Goal: Task Accomplishment & Management: Complete application form

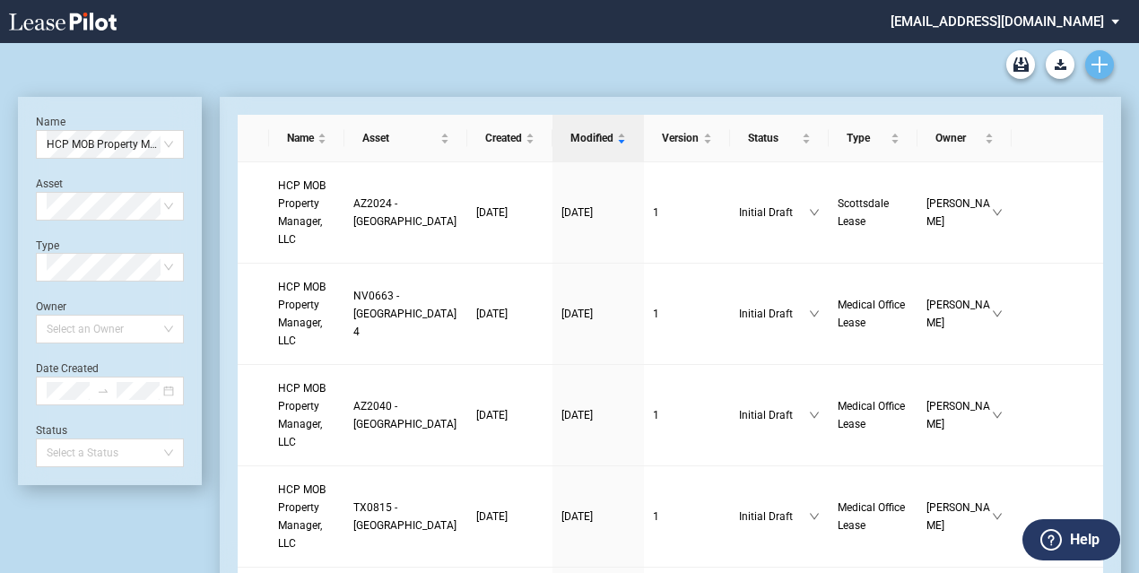
click at [1109, 68] on link "Create new document" at bounding box center [1099, 64] width 29 height 29
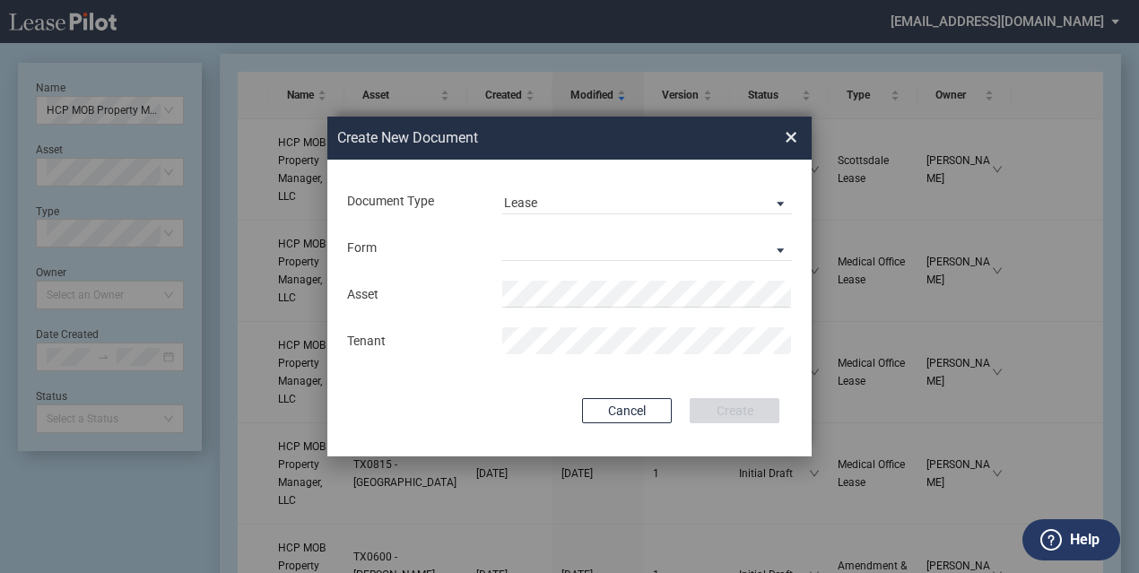
click at [576, 267] on div "Form Medical Office Lease Scottsdale Lease Louisville Lease 1370 Medical Place …" at bounding box center [569, 247] width 448 height 47
click at [561, 234] on md-select "Medical Office Lease Scottsdale Lease Louisville Lease 1370 Medical Place Lease…" at bounding box center [647, 247] width 290 height 27
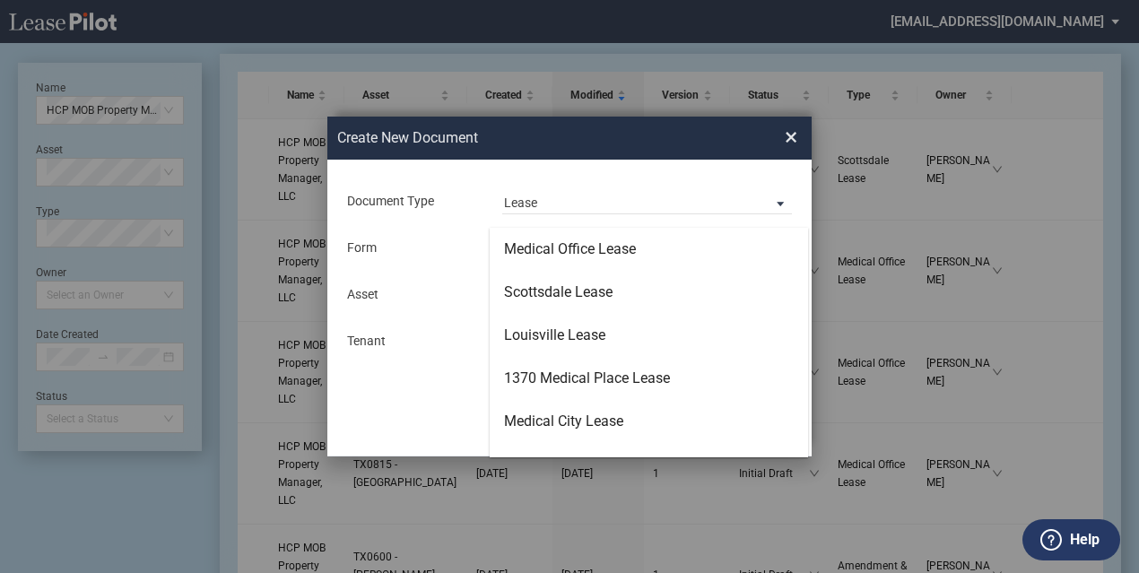
click at [555, 204] on md-backdrop at bounding box center [569, 308] width 1139 height 616
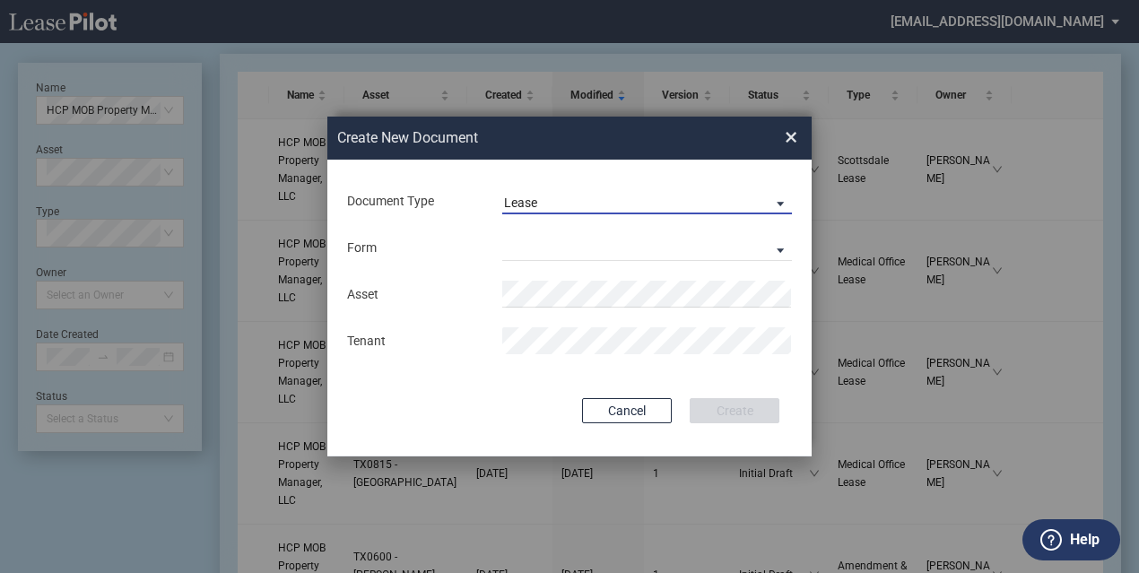
click at [543, 195] on span "Lease" at bounding box center [632, 204] width 257 height 18
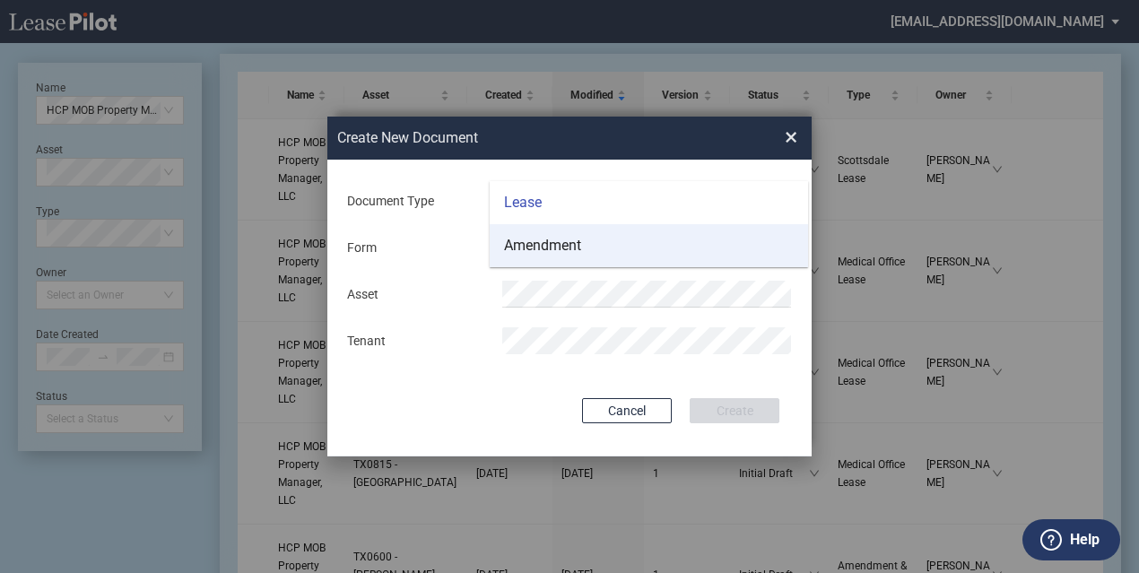
click at [546, 257] on md-option "Amendment" at bounding box center [649, 245] width 318 height 43
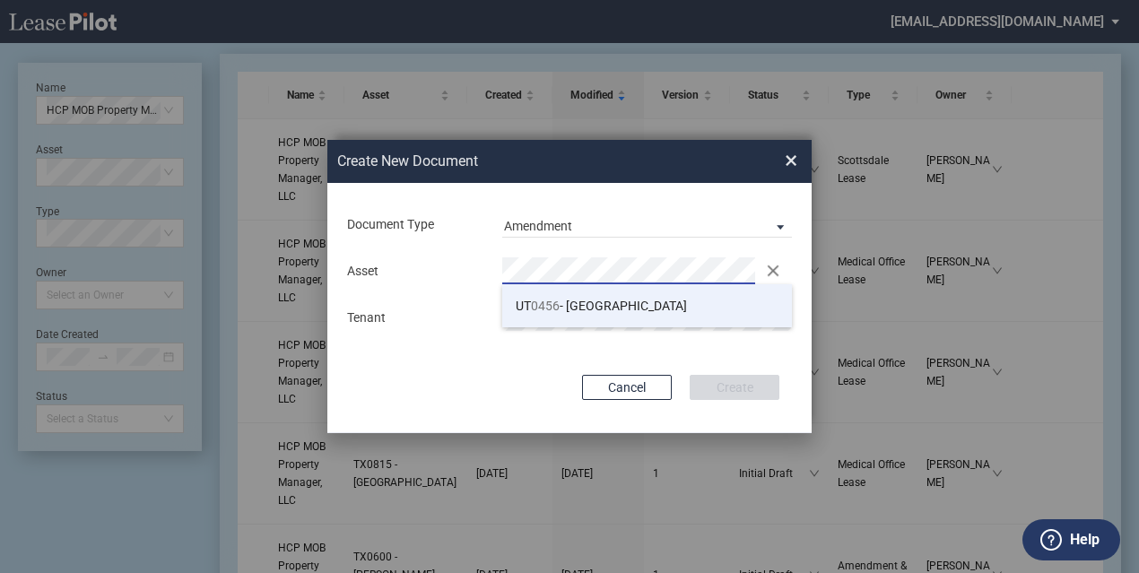
click at [558, 299] on span "0456" at bounding box center [545, 306] width 29 height 14
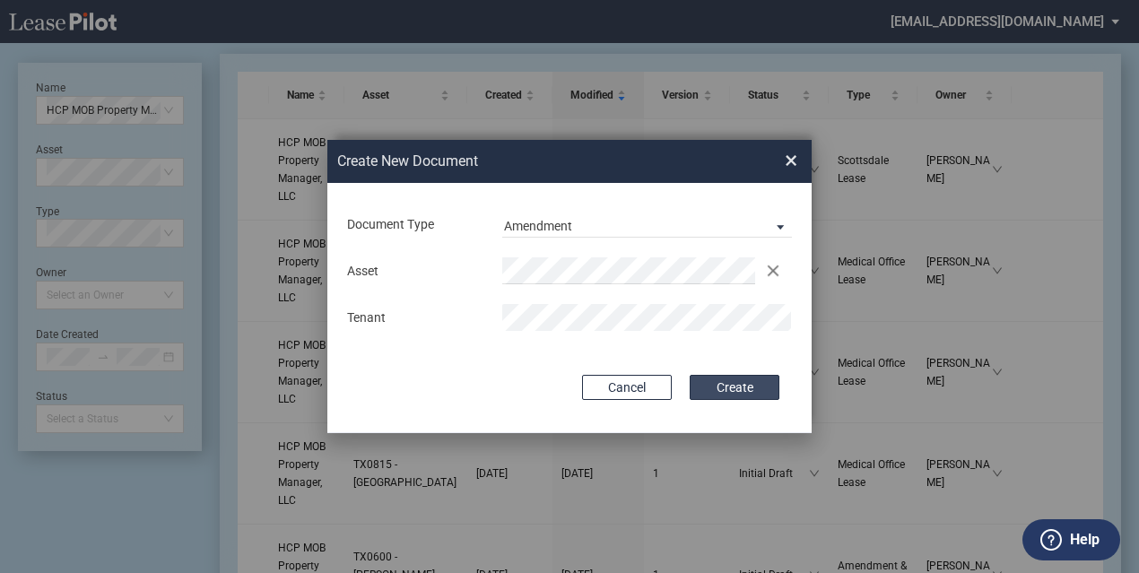
click at [730, 391] on button "Create" at bounding box center [735, 387] width 90 height 25
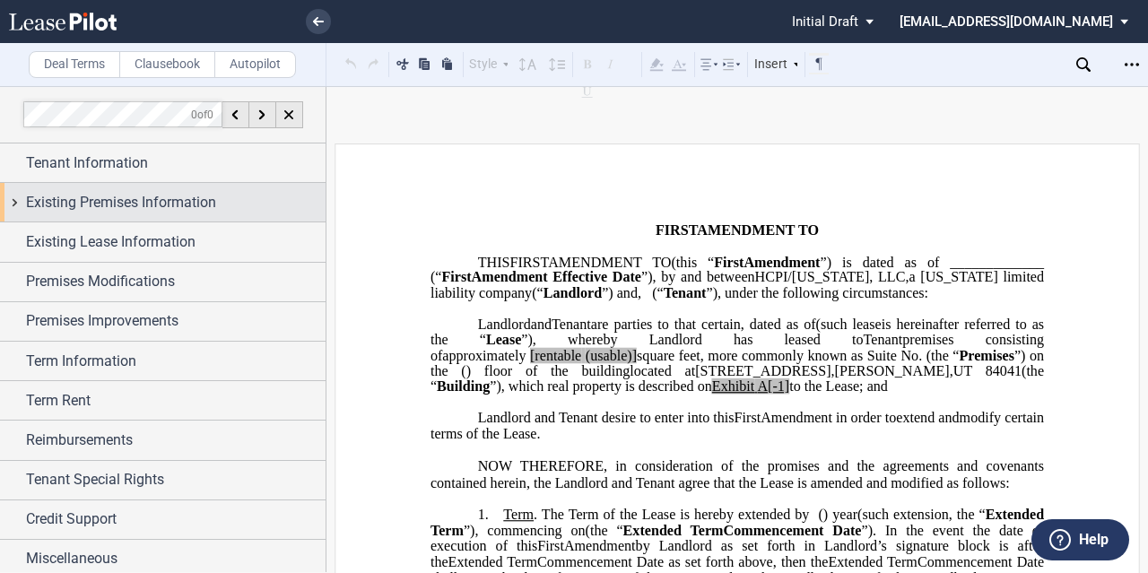
click at [147, 200] on span "Existing Premises Information" at bounding box center [121, 203] width 190 height 22
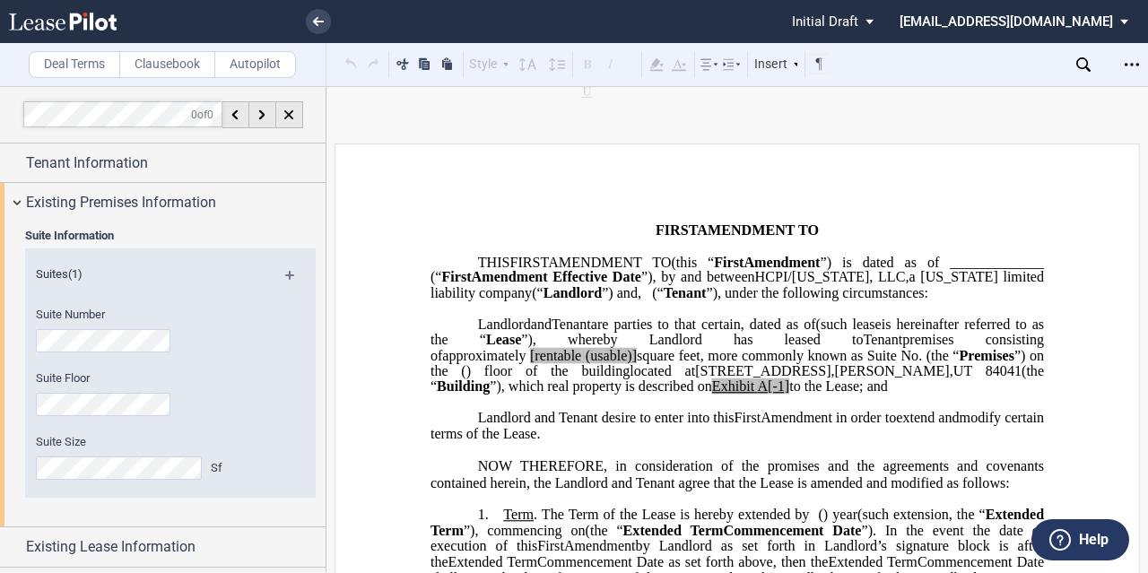
scroll to position [84, 0]
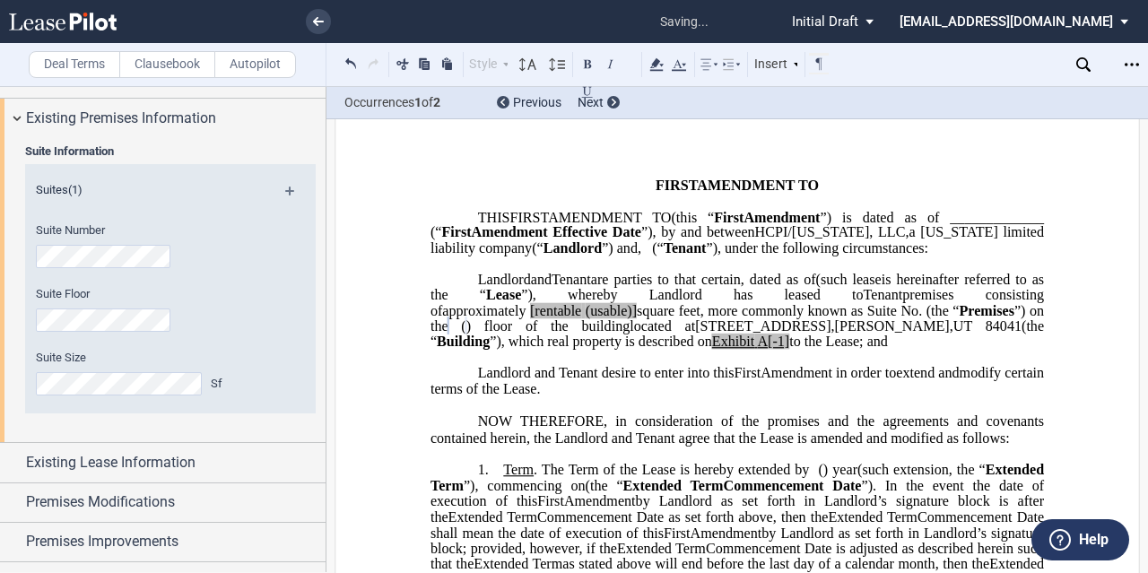
click at [581, 318] on span "[rentable" at bounding box center [555, 310] width 51 height 16
drag, startPoint x: 922, startPoint y: 345, endPoint x: 875, endPoint y: 344, distance: 46.7
click at [875, 334] on span "approximately ﻿ ﻿ rentable (usable)] square feet, more commonly known as Suite …" at bounding box center [739, 317] width 617 height 31
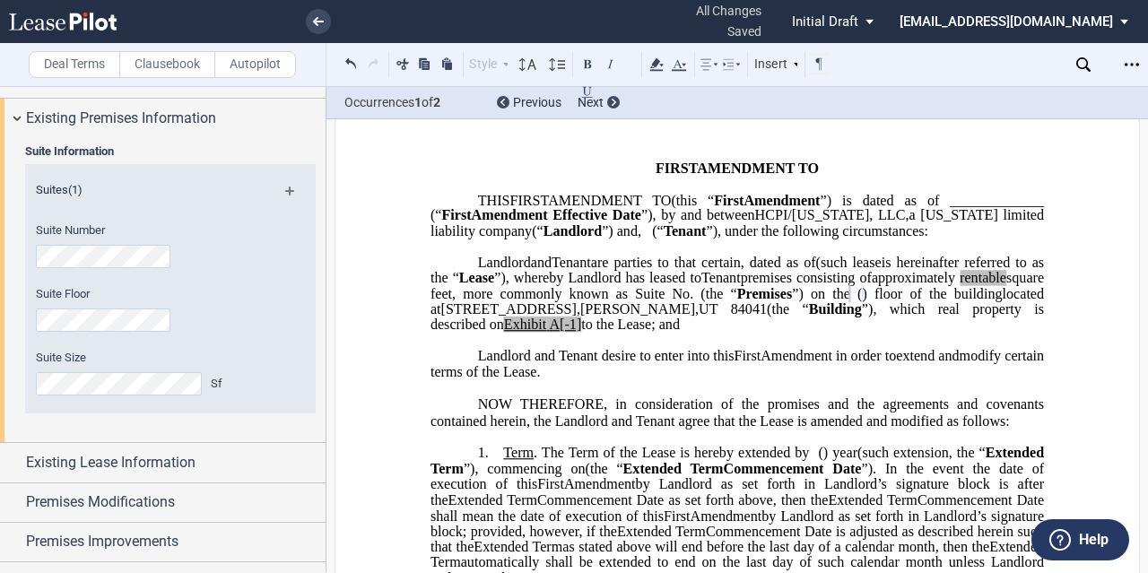
scroll to position [63, 0]
drag, startPoint x: 1024, startPoint y: 360, endPoint x: 1006, endPoint y: 360, distance: 17.9
click at [1006, 331] on span "located at [STREET_ADDRESS] (the “ Building ”), which real property is describe…" at bounding box center [739, 307] width 617 height 47
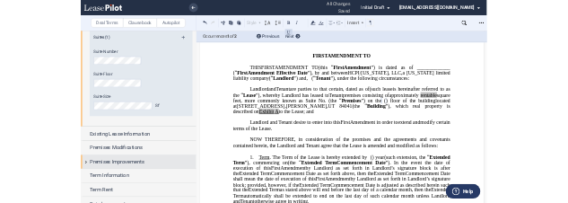
scroll to position [170, 0]
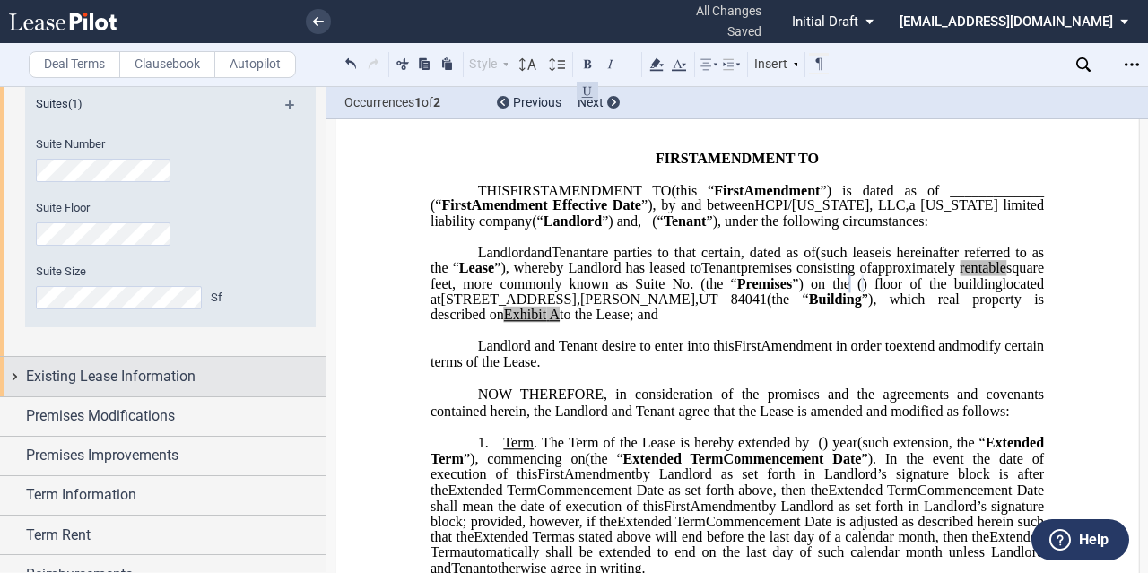
click at [97, 382] on span "Existing Lease Information" at bounding box center [111, 377] width 170 height 22
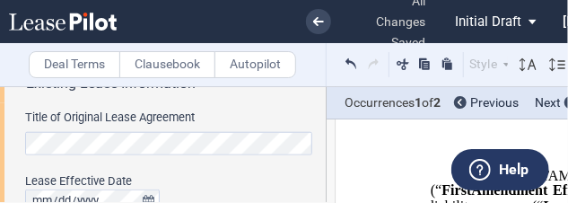
scroll to position [471, 0]
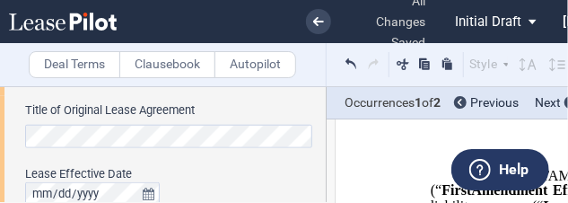
click at [0, 126] on html ".bocls-1{fill:#26354a;fill-rule:evenodd} Loading... × all changes saved Pending…" at bounding box center [284, 101] width 568 height 203
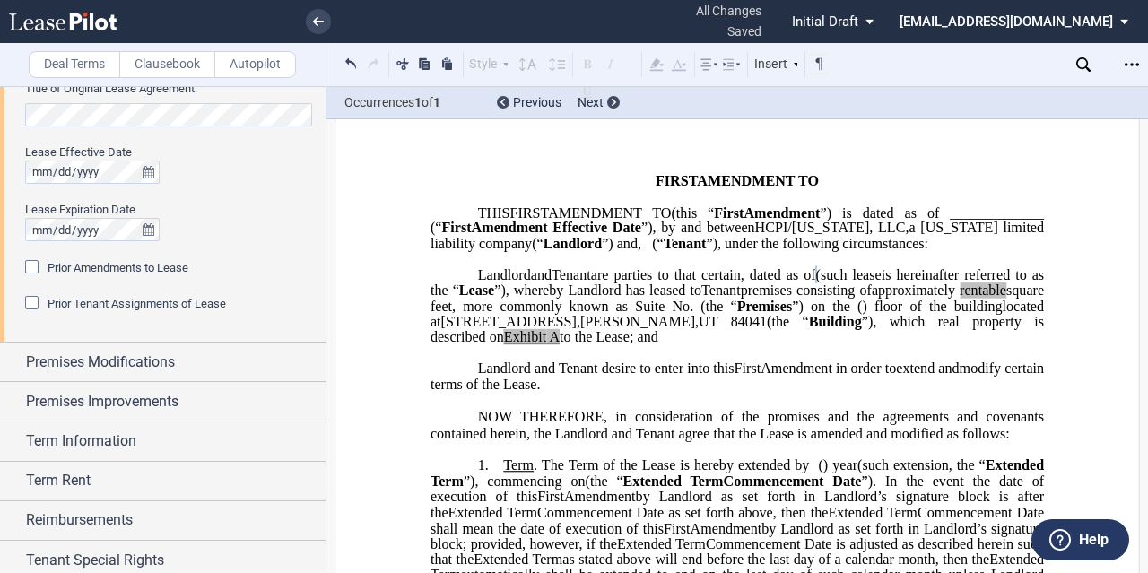
scroll to position [50, 0]
click at [816, 282] on span "(such lease" at bounding box center [848, 273] width 65 height 16
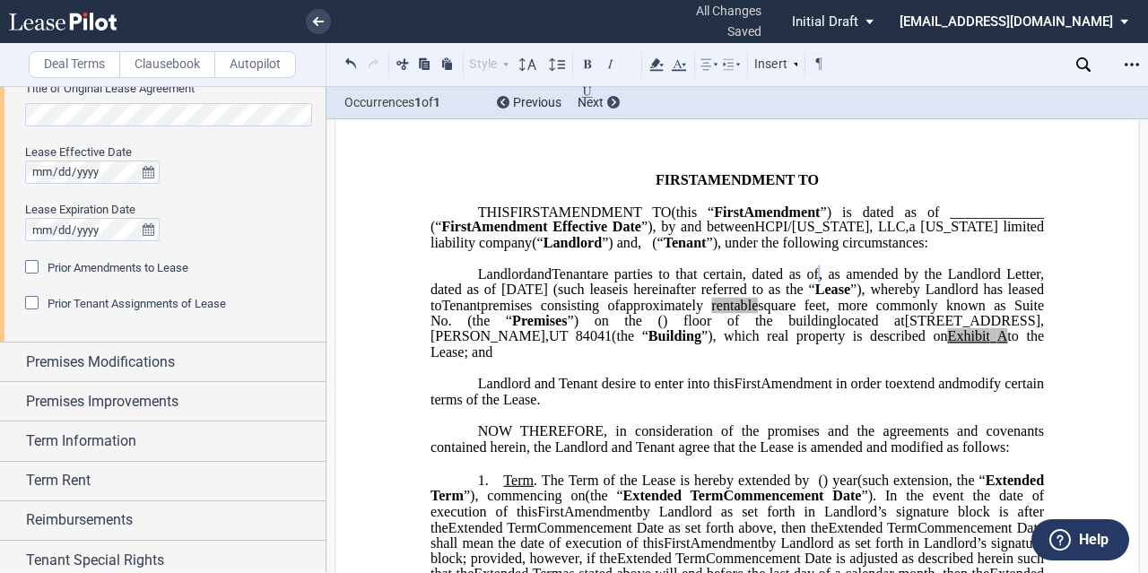
click at [854, 297] on span ", as amended by the Landlord Letter, dated as of [DATE] (such lease" at bounding box center [739, 280] width 617 height 31
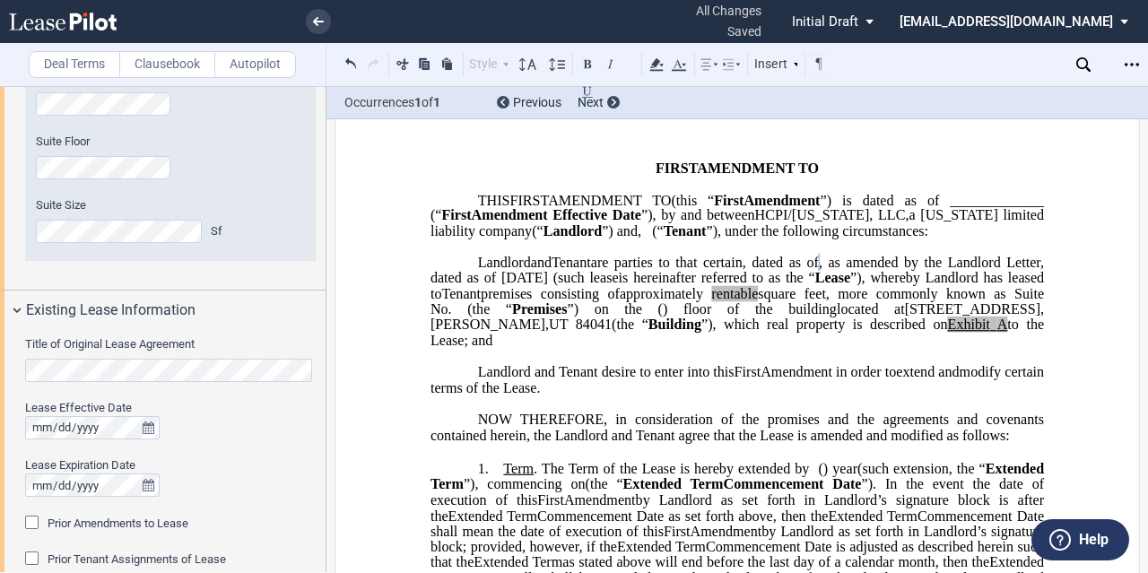
scroll to position [0, 0]
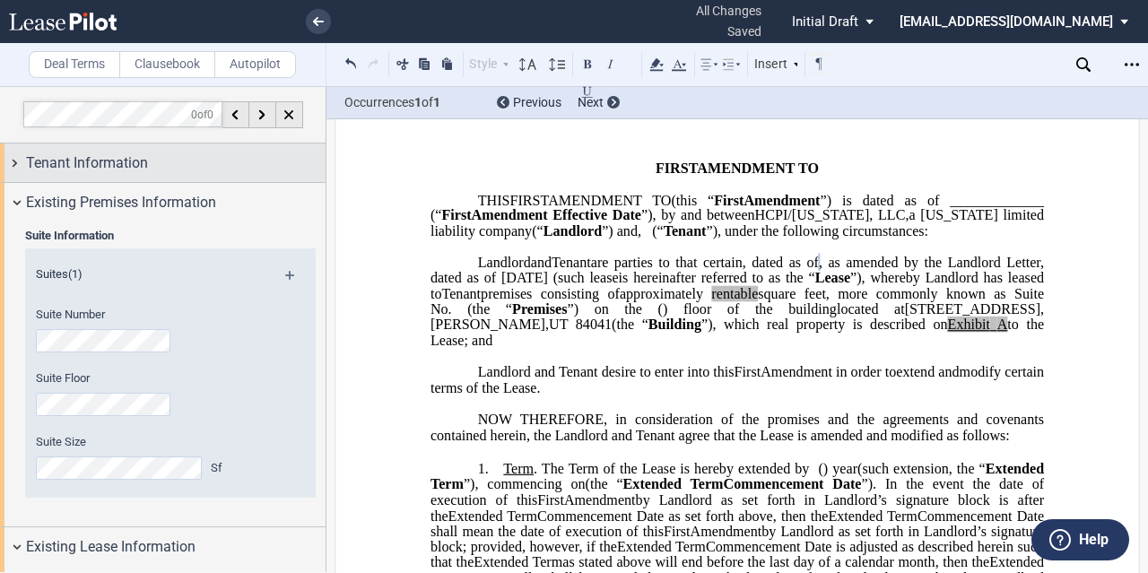
click at [101, 167] on span "Tenant Information" at bounding box center [87, 163] width 122 height 22
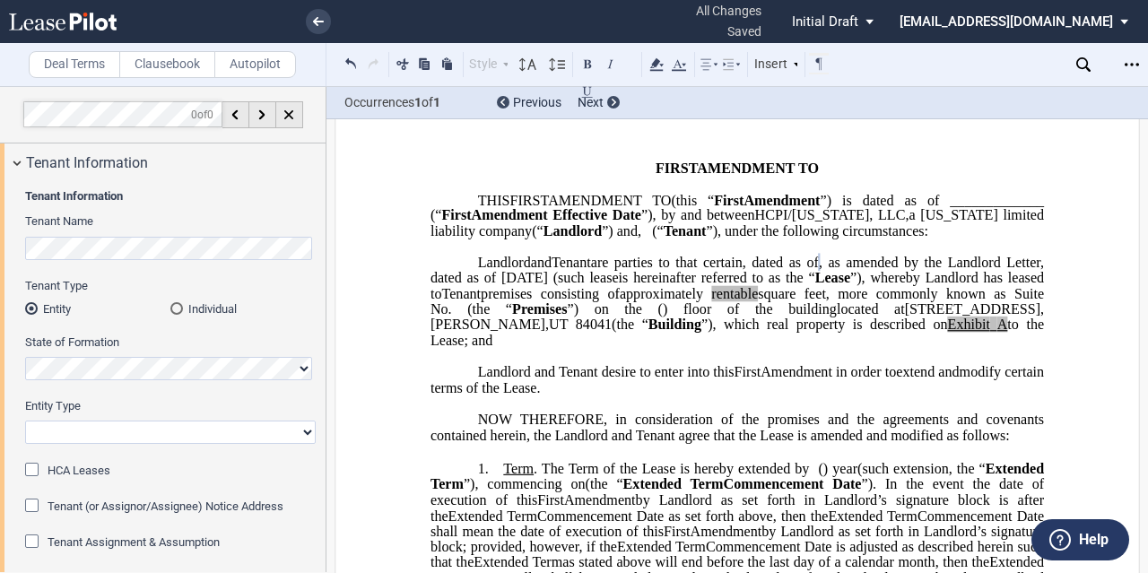
scroll to position [187, 0]
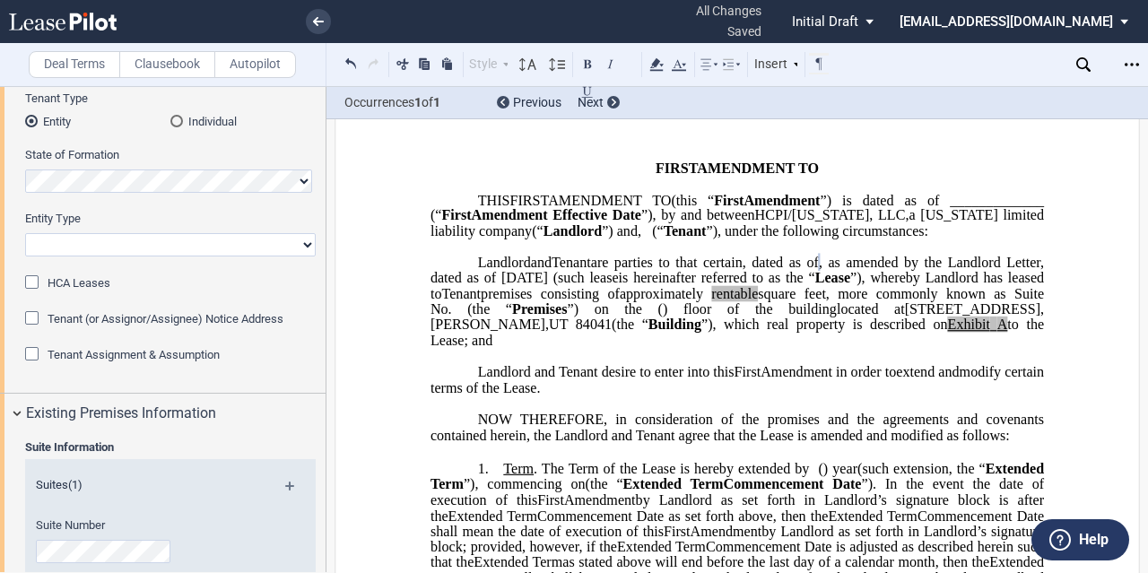
click at [84, 350] on span "Tenant Assignment & Assumption" at bounding box center [134, 354] width 172 height 13
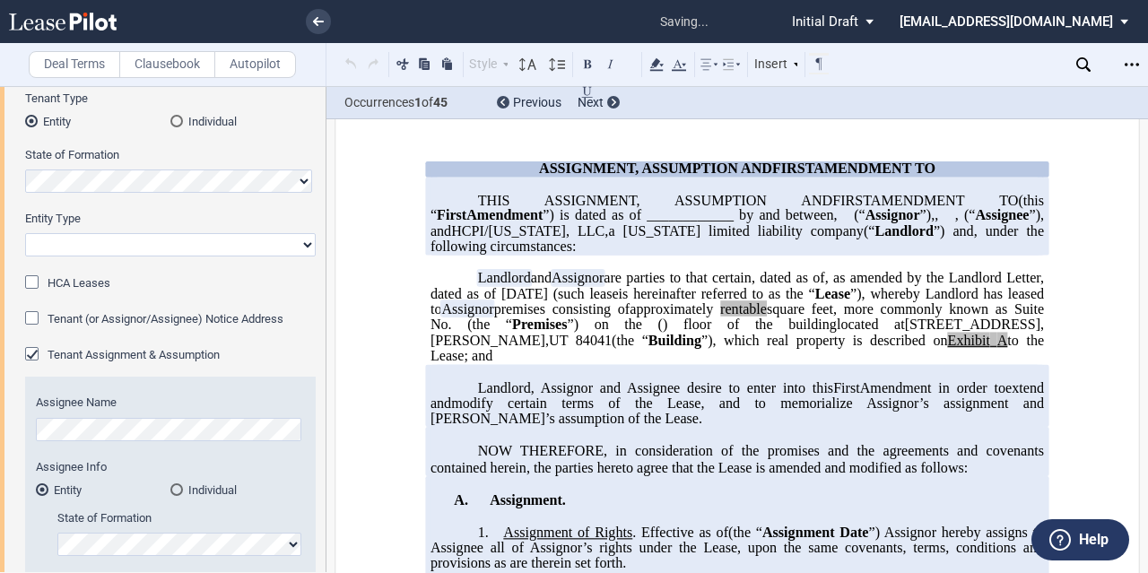
scroll to position [368, 0]
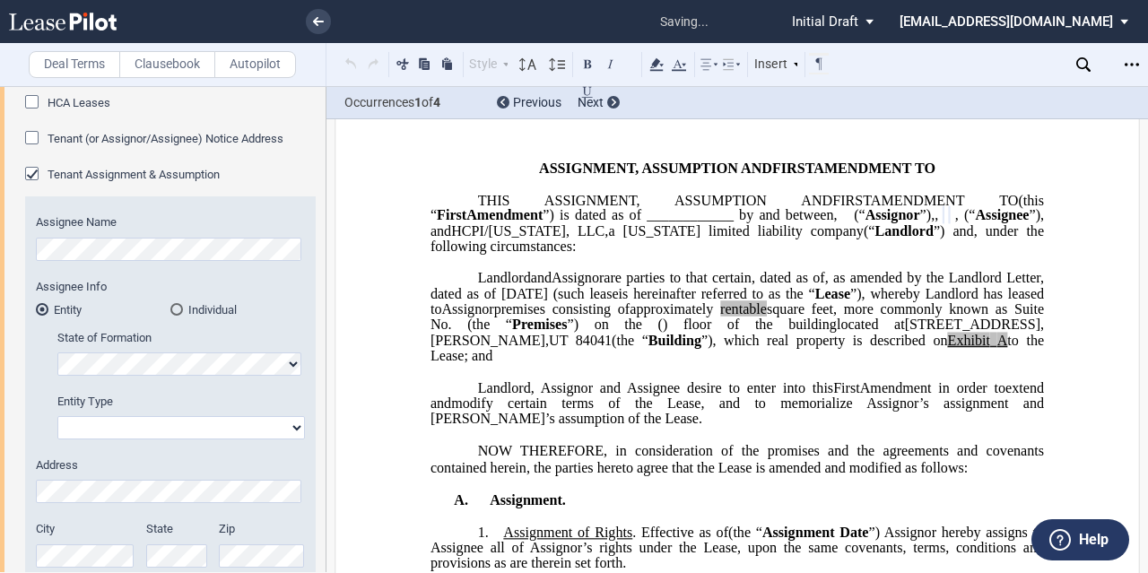
click at [144, 424] on select "Corporation Limited Liability Company General Partnership Limited Partnership O…" at bounding box center [181, 427] width 248 height 23
select select "corporation"
click at [57, 416] on select "Corporation Limited Liability Company General Partnership Limited Partnership O…" at bounding box center [181, 427] width 248 height 23
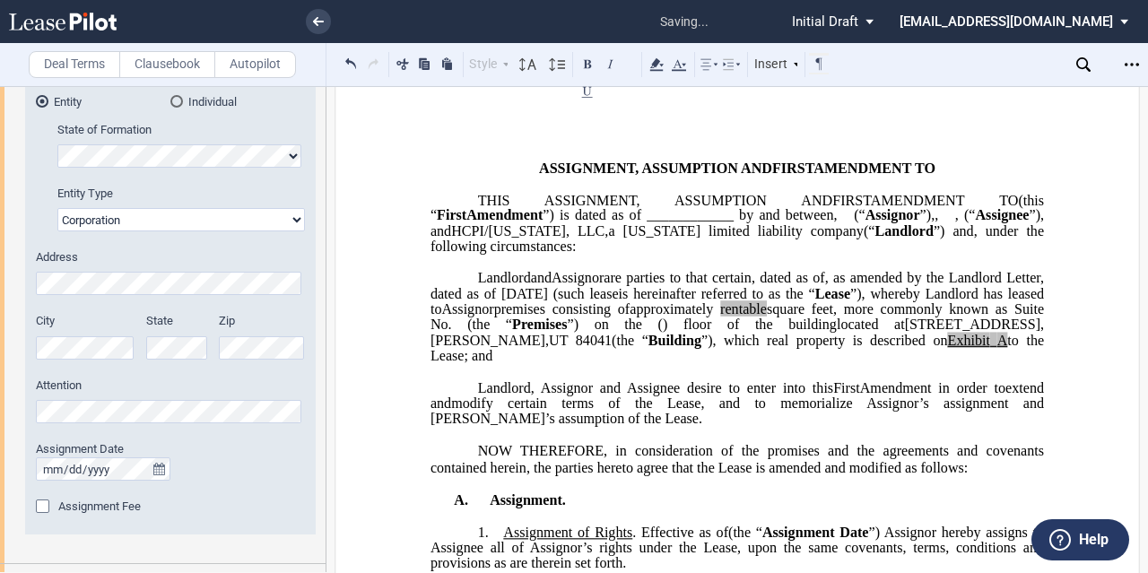
scroll to position [0, 0]
click at [160, 467] on icon "true" at bounding box center [159, 469] width 12 height 13
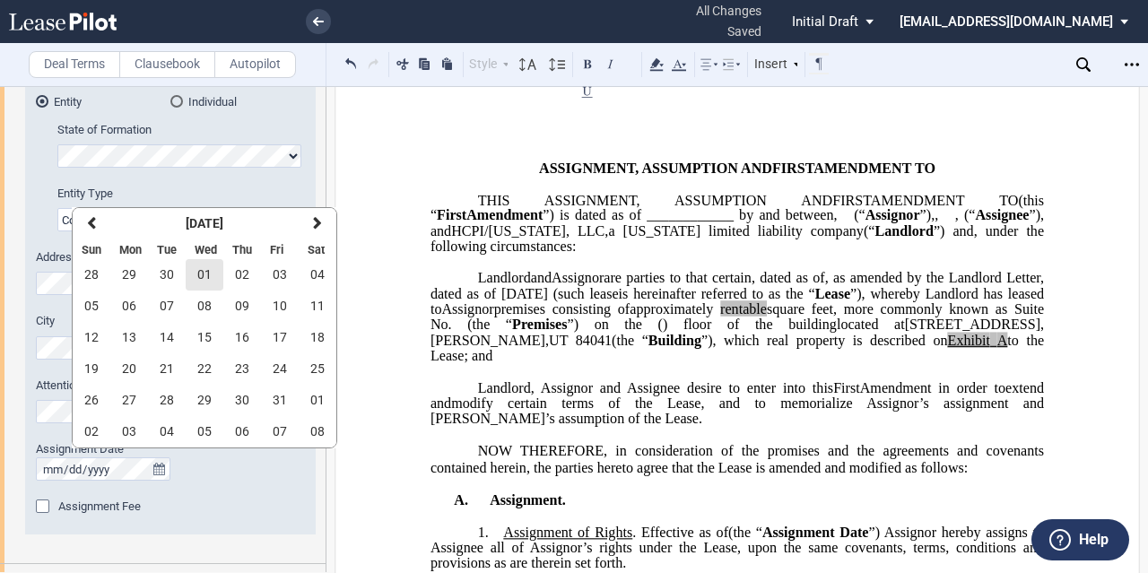
click at [202, 275] on span "01" at bounding box center [204, 274] width 14 height 14
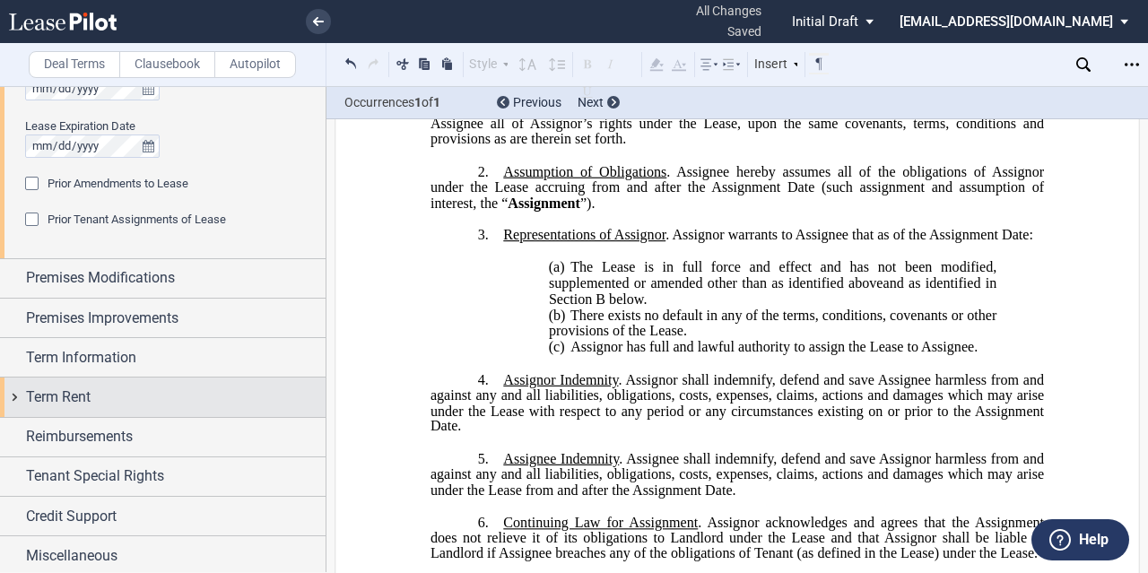
scroll to position [511, 0]
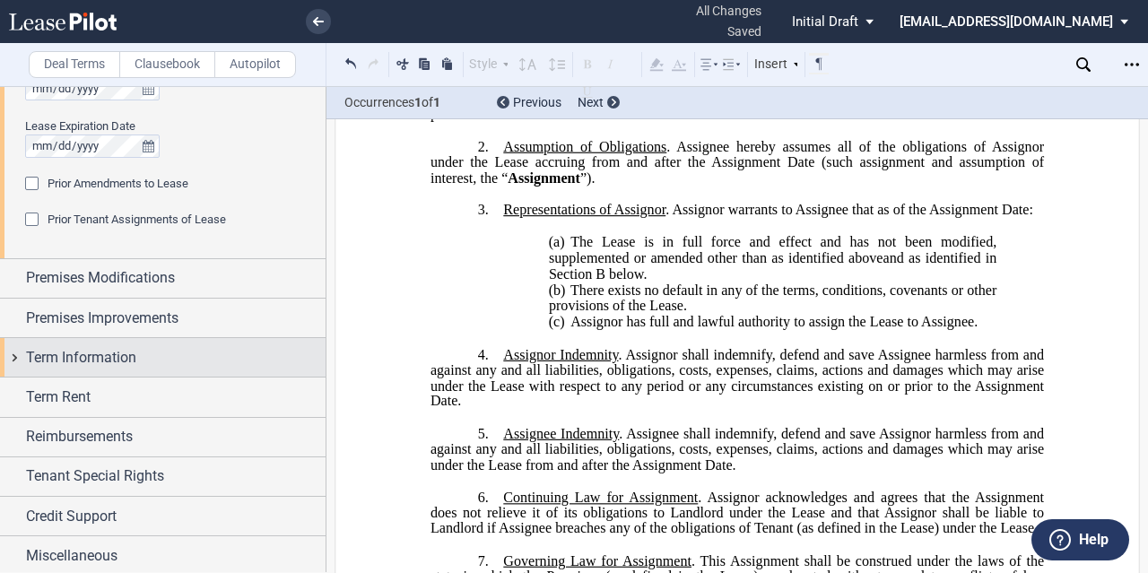
click at [128, 361] on span "Term Information" at bounding box center [81, 358] width 110 height 22
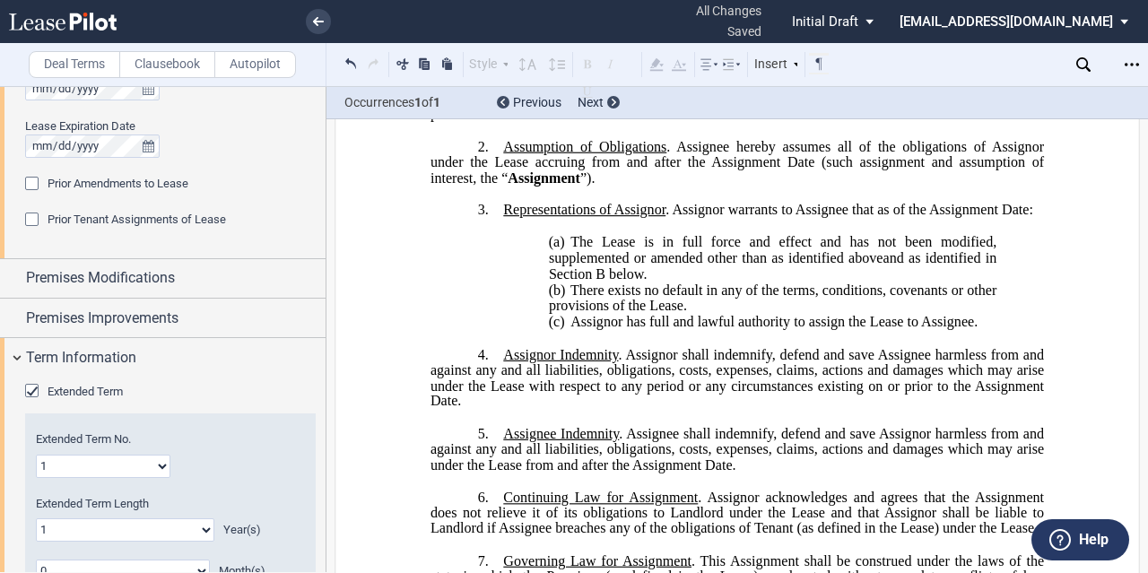
click at [48, 387] on span "Extended Term" at bounding box center [85, 391] width 75 height 13
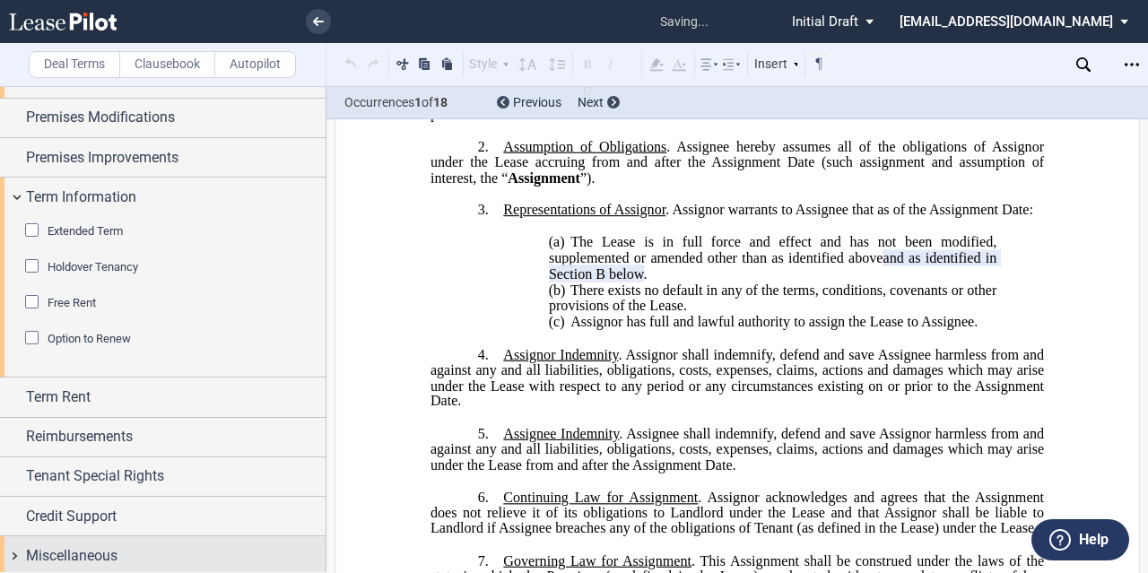
click at [121, 545] on div "Miscellaneous" at bounding box center [176, 556] width 300 height 22
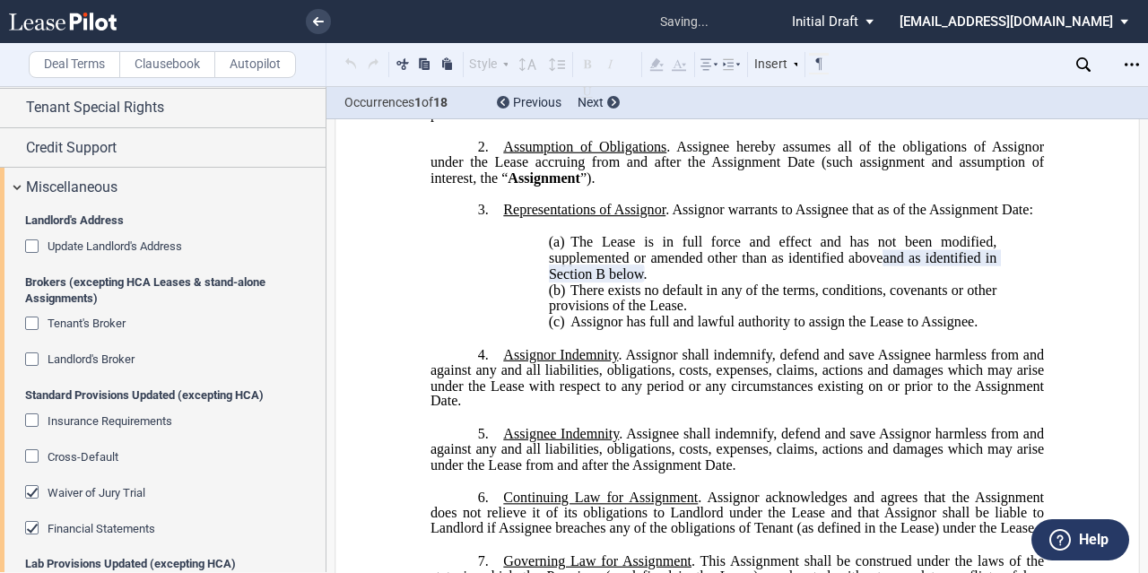
scroll to position [2079, 0]
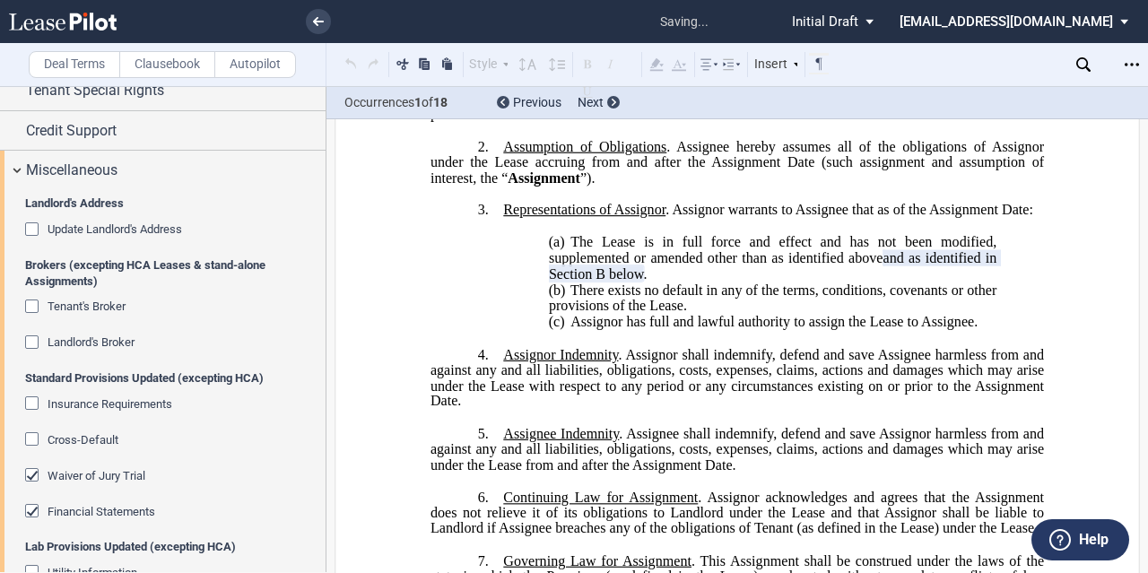
click at [55, 474] on span "Waiver of Jury Trial" at bounding box center [97, 475] width 98 height 13
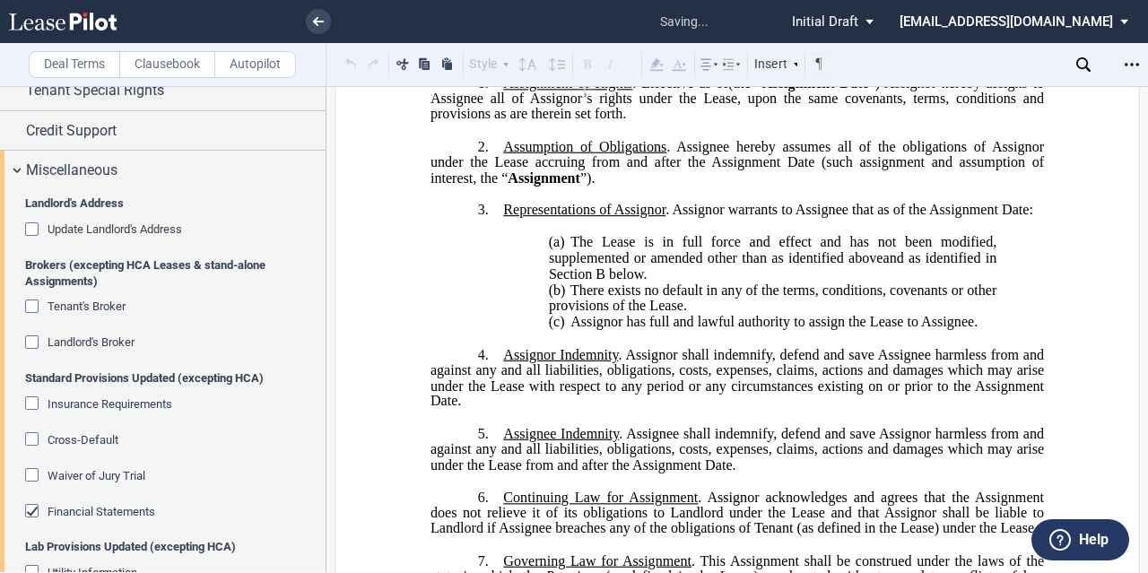
click at [65, 509] on span "Financial Statements" at bounding box center [102, 511] width 108 height 13
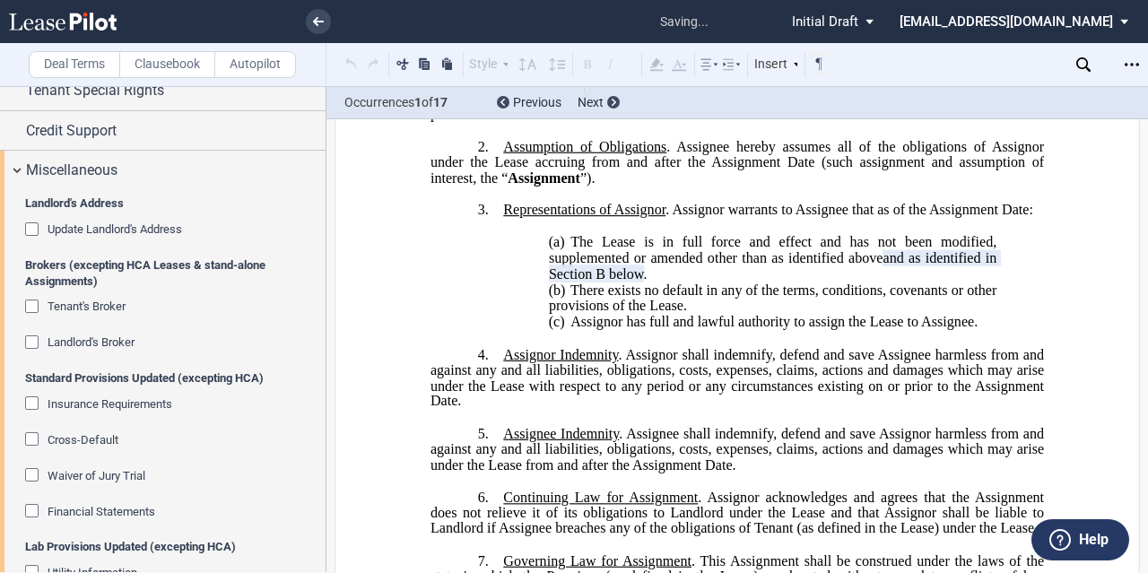
scroll to position [2391, 0]
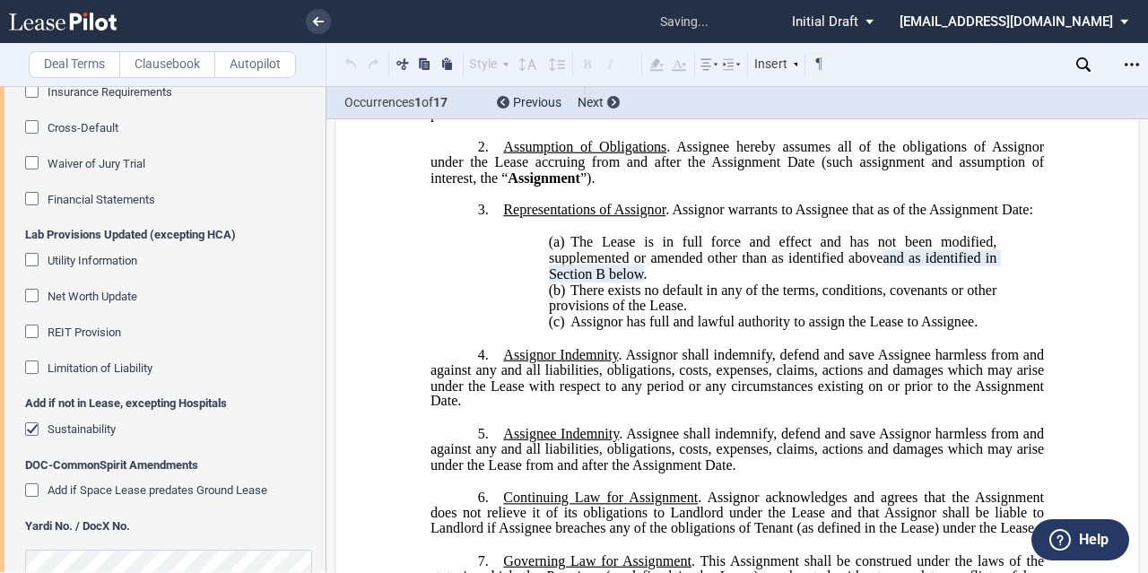
click at [66, 427] on span "Sustainability" at bounding box center [82, 428] width 68 height 13
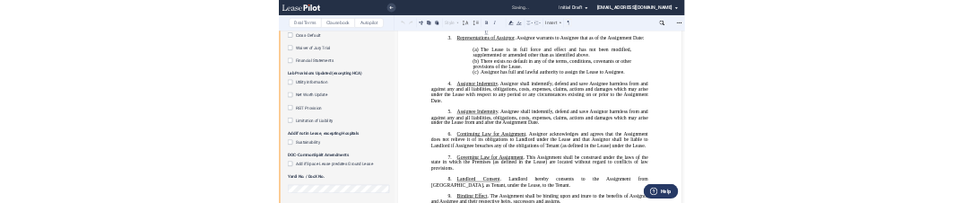
scroll to position [0, 0]
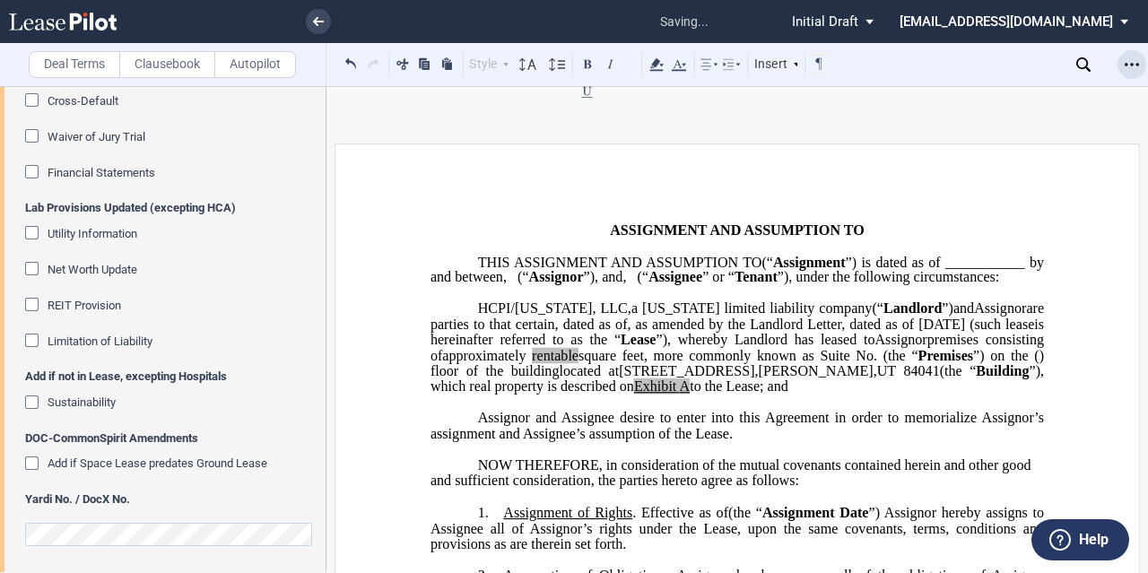
click at [1132, 57] on icon "Open Lease options menu" at bounding box center [1132, 64] width 14 height 14
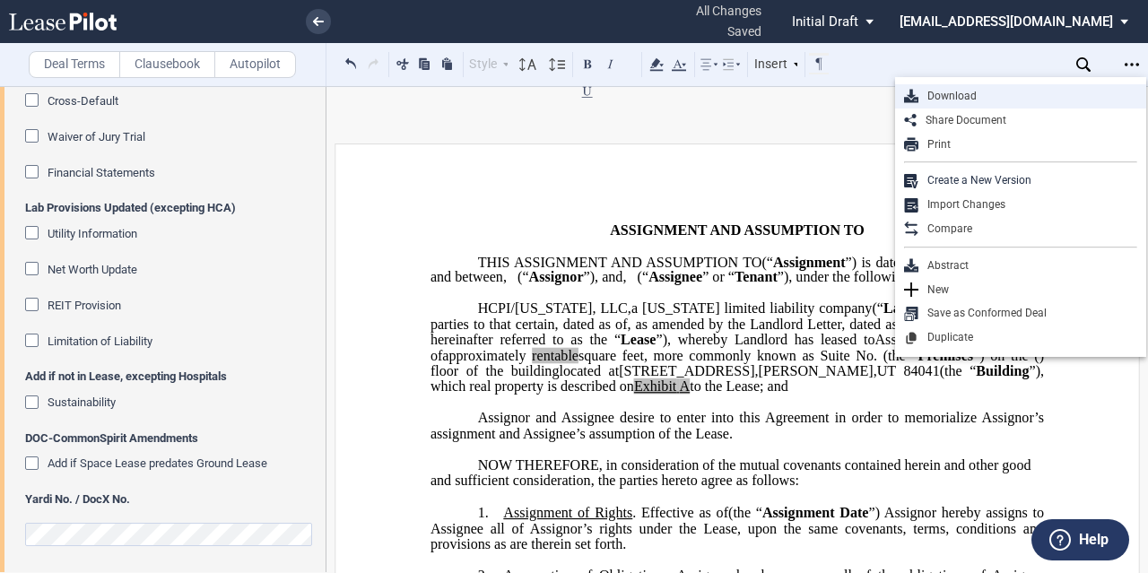
click at [964, 100] on div "Download" at bounding box center [1027, 96] width 219 height 15
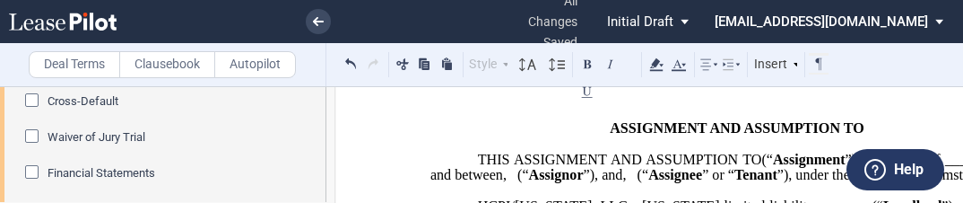
scroll to position [93, 0]
